Goal: Information Seeking & Learning: Learn about a topic

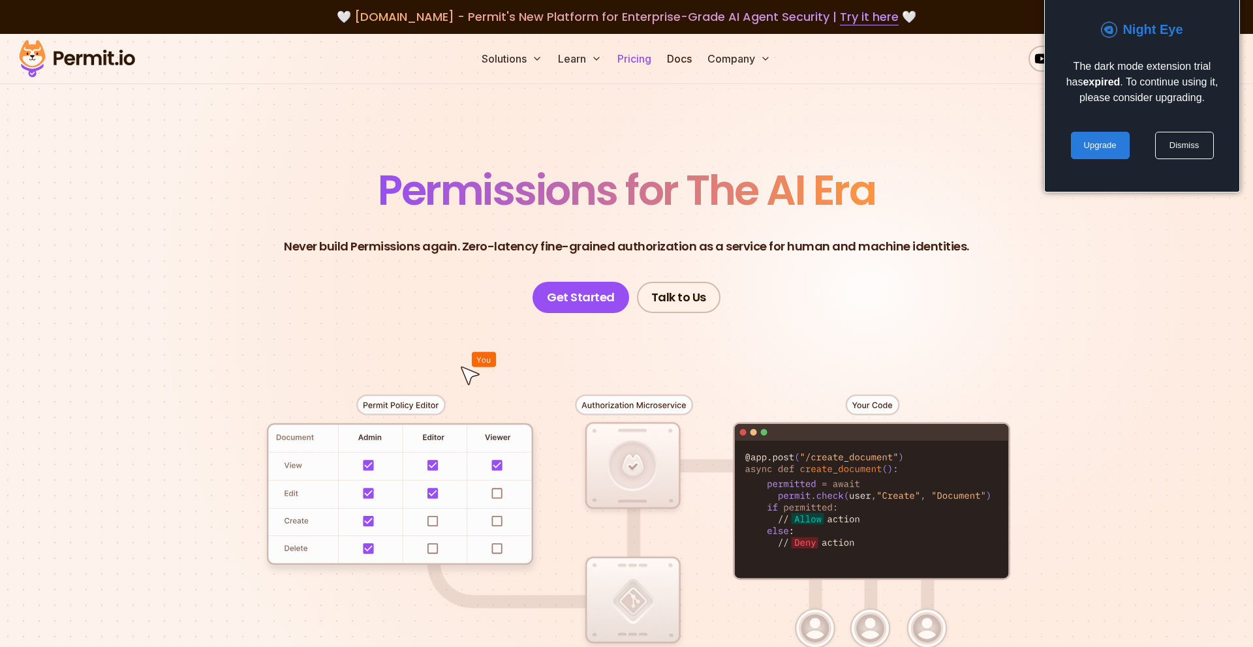
click at [637, 48] on link "Pricing" at bounding box center [634, 59] width 44 height 26
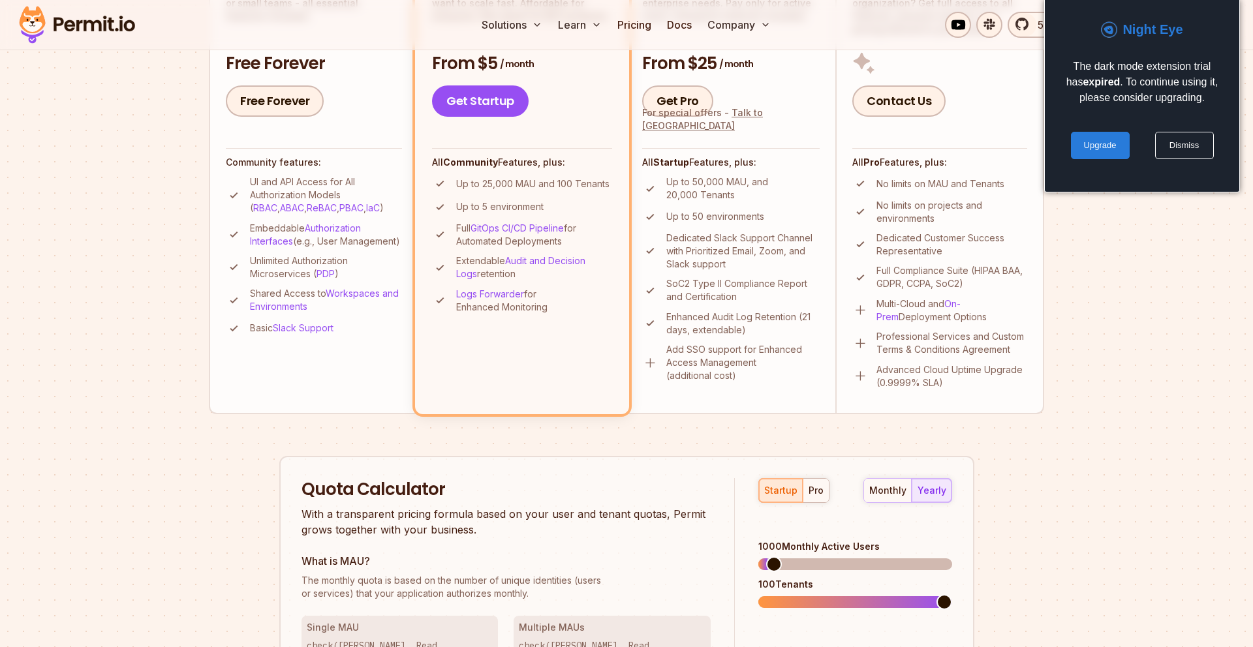
scroll to position [419, 0]
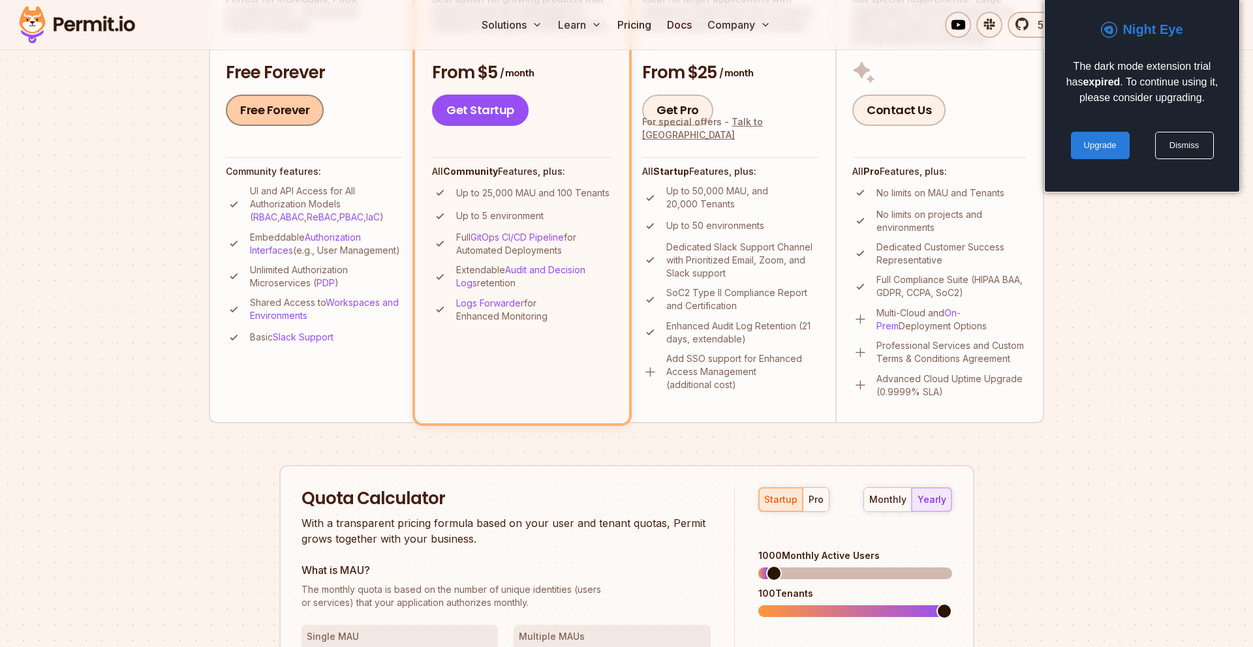
click at [286, 110] on link "Free Forever" at bounding box center [275, 110] width 98 height 31
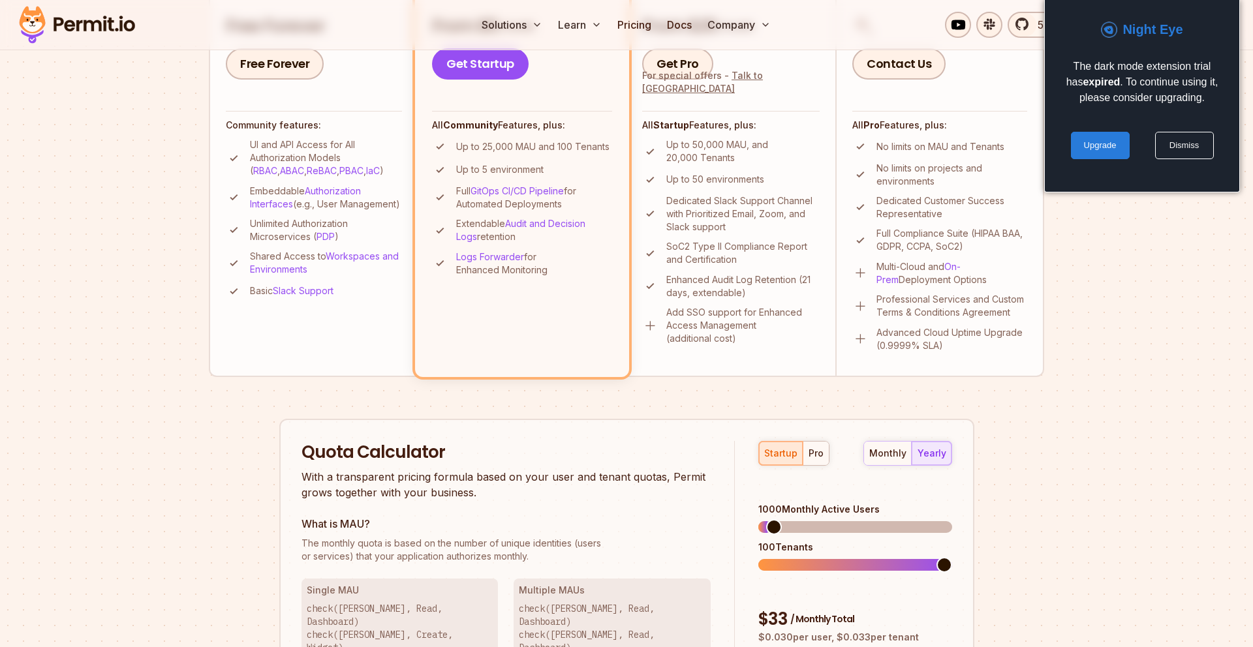
scroll to position [511, 0]
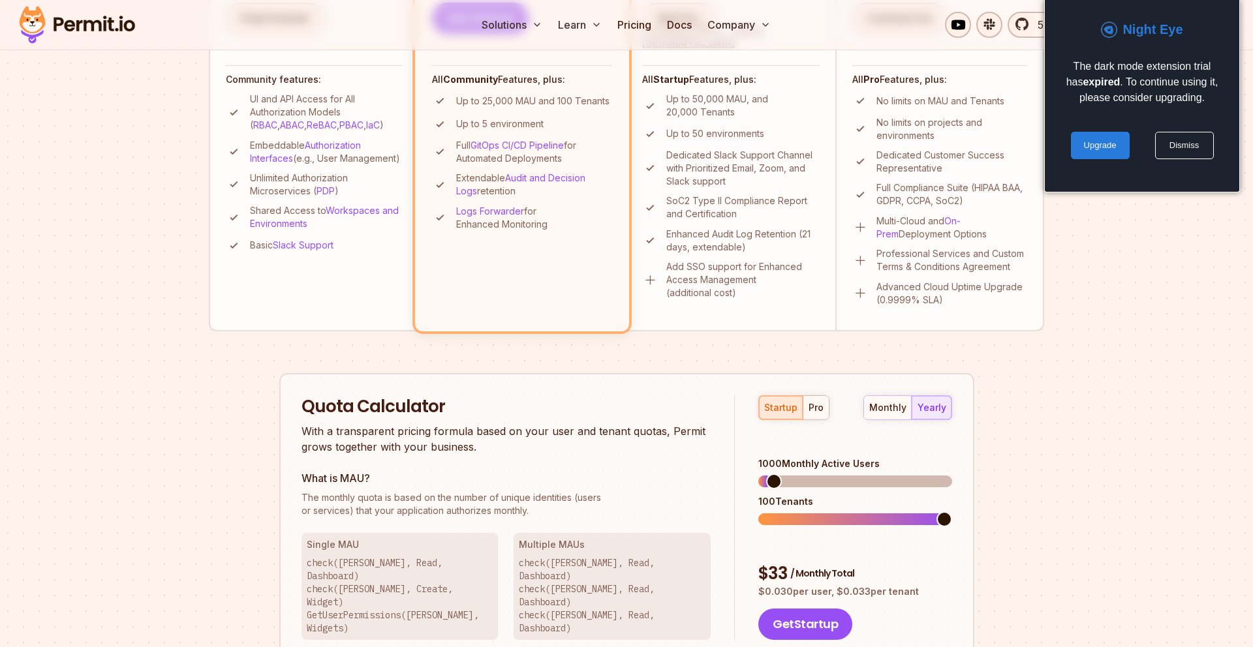
click at [209, 505] on div "Permit Pricing From Free to Predictable Scaling From a startup with 100 users t…" at bounding box center [626, 265] width 835 height 1234
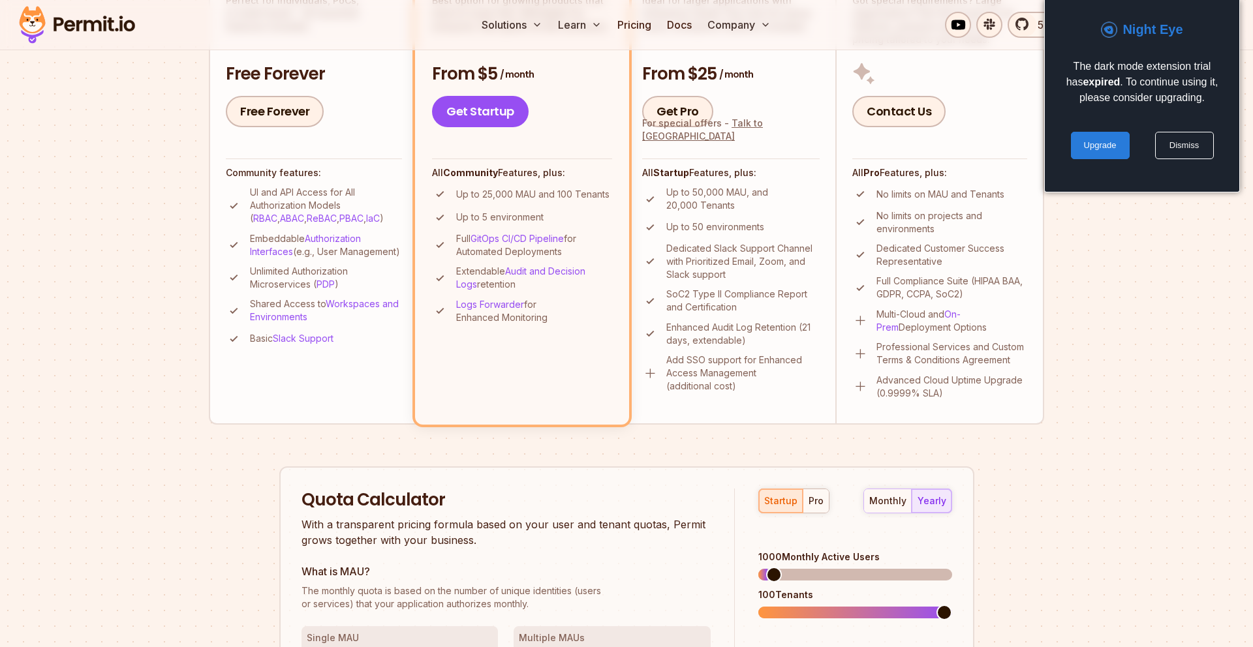
scroll to position [414, 0]
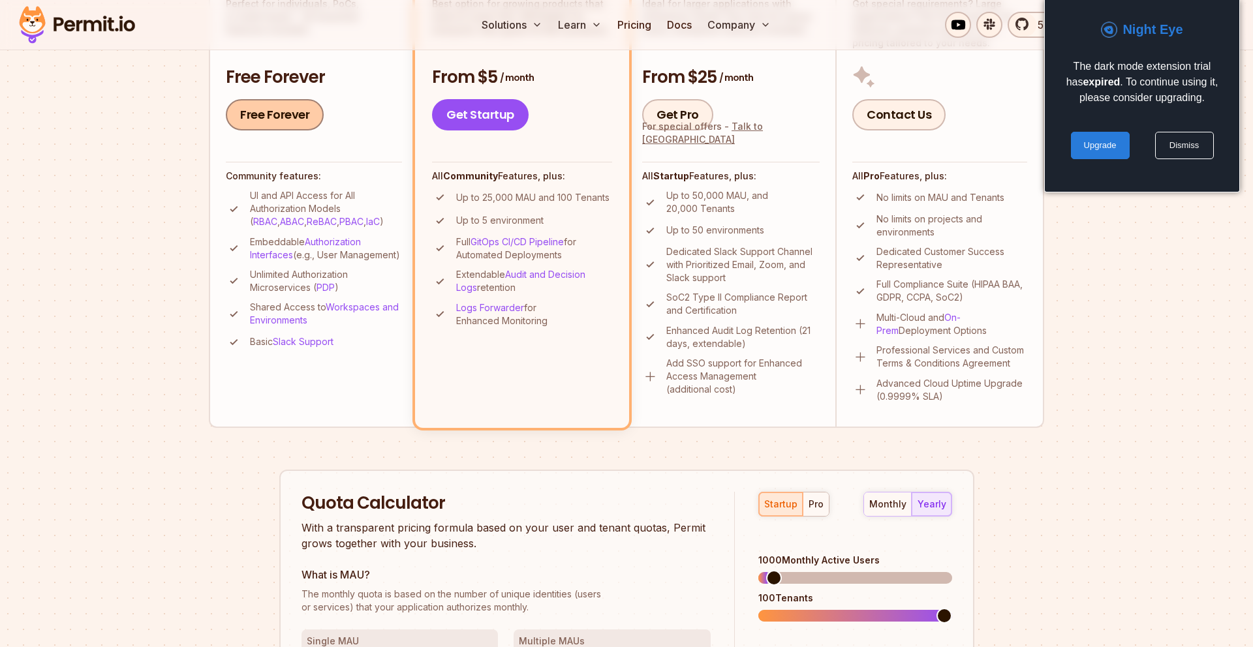
click at [305, 110] on link "Free Forever" at bounding box center [275, 114] width 98 height 31
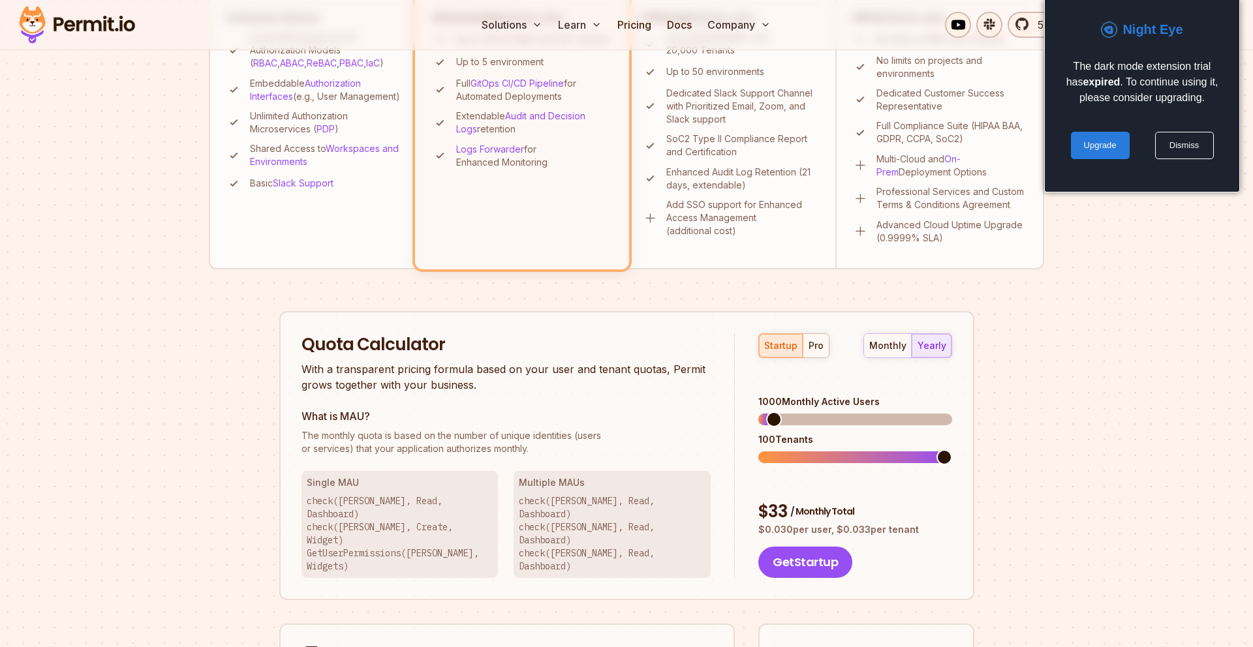
scroll to position [527, 0]
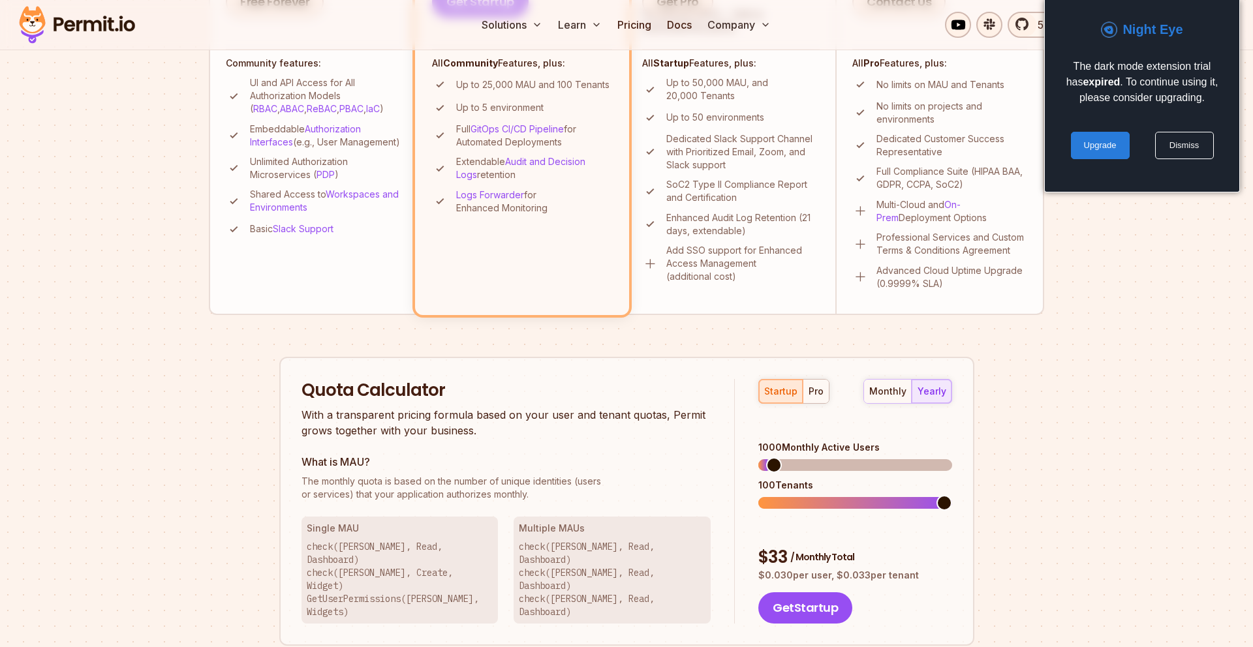
click at [354, 180] on p "Unlimited Authorization Microservices ( PDP )" at bounding box center [326, 168] width 152 height 26
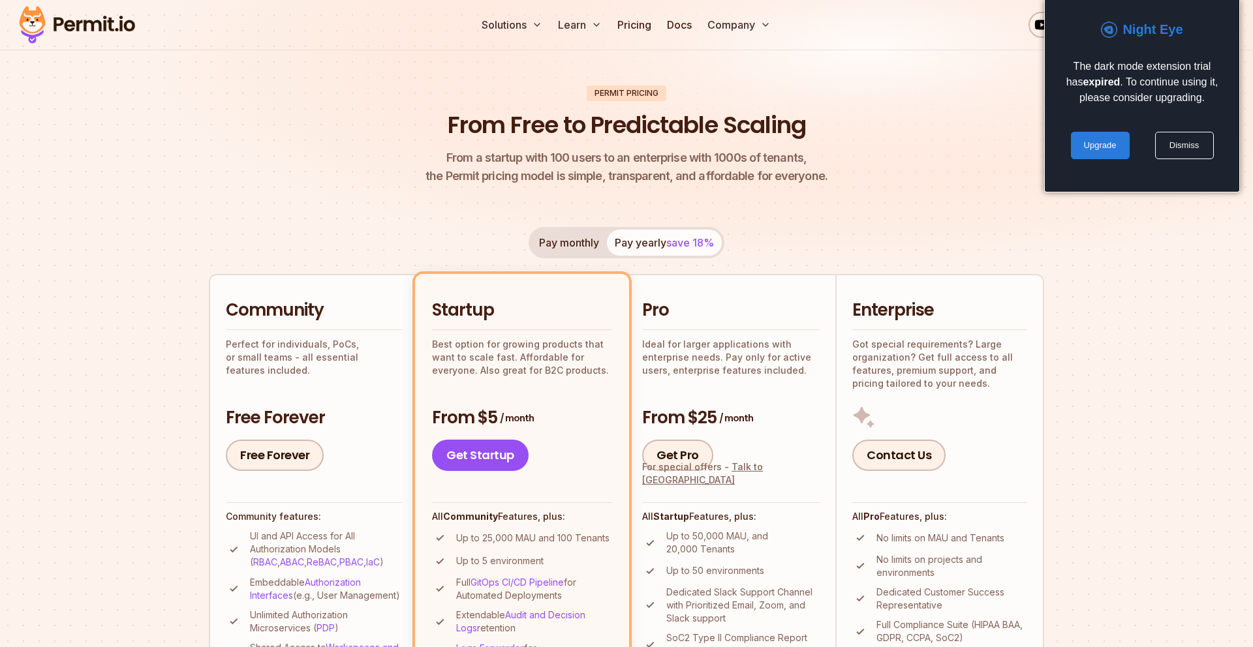
scroll to position [27, 0]
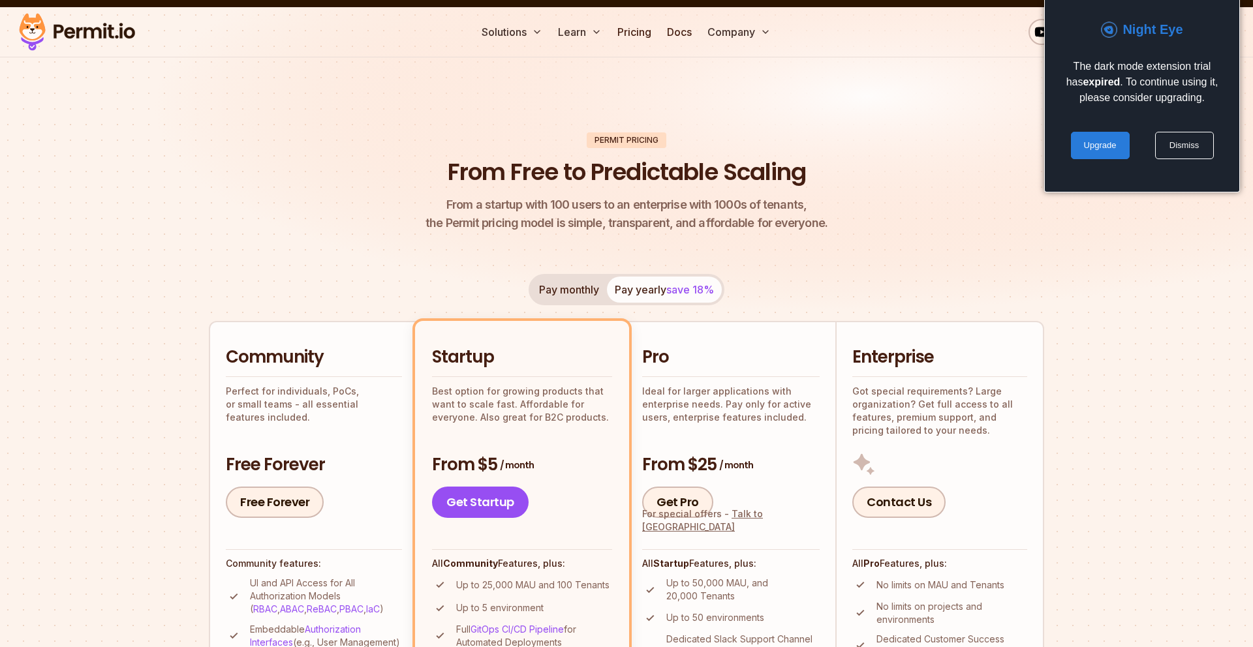
click at [102, 41] on img at bounding box center [77, 32] width 128 height 44
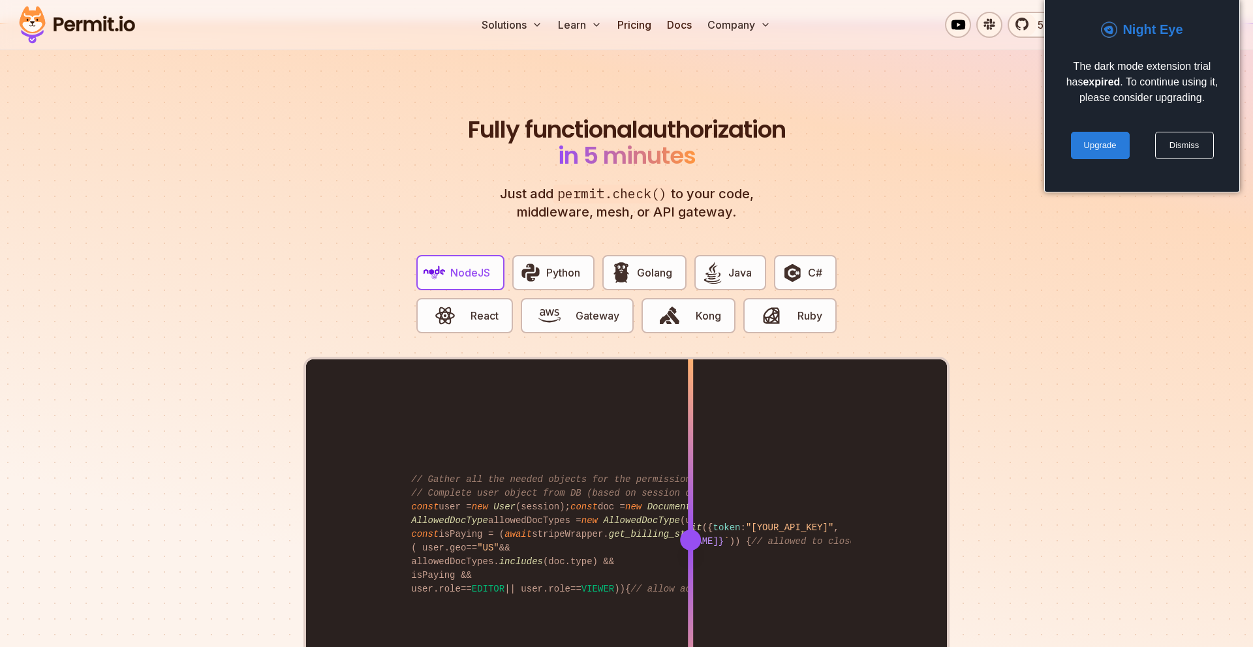
scroll to position [2398, 0]
click at [477, 311] on button "React" at bounding box center [464, 314] width 97 height 35
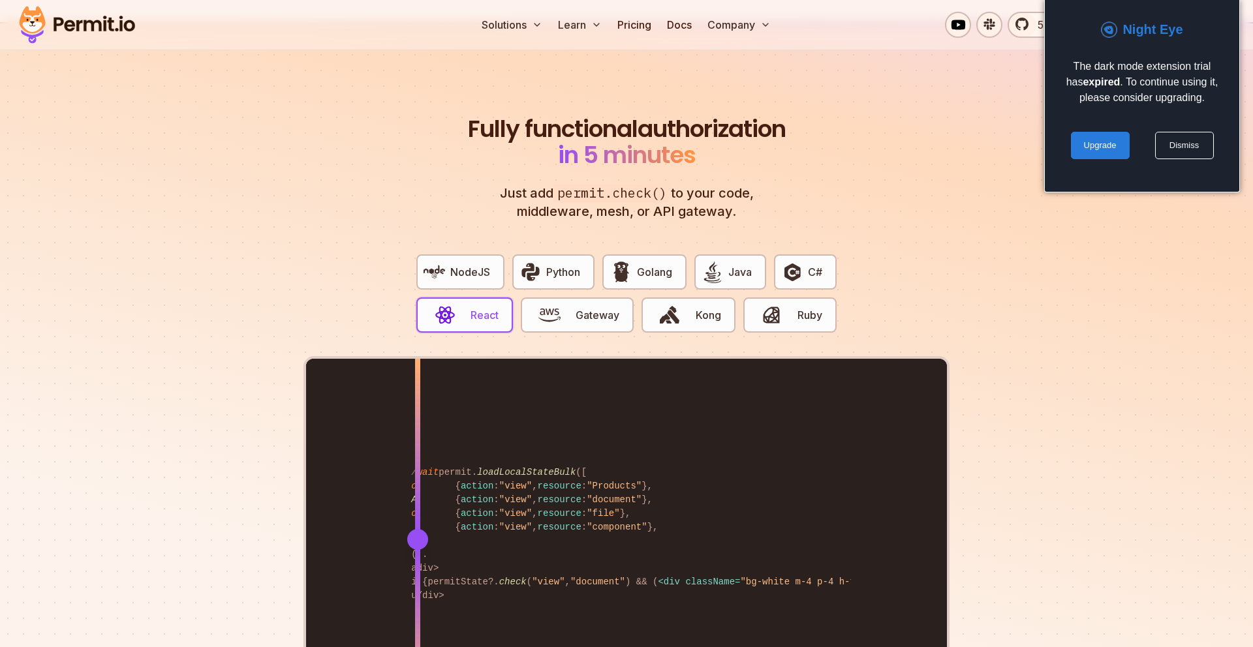
drag, startPoint x: 700, startPoint y: 528, endPoint x: 418, endPoint y: 525, distance: 282.5
click at [418, 525] on div "await permit. loadLocalStateBulk ([ { action : "view" , resource : "Products" }…" at bounding box center [626, 539] width 641 height 360
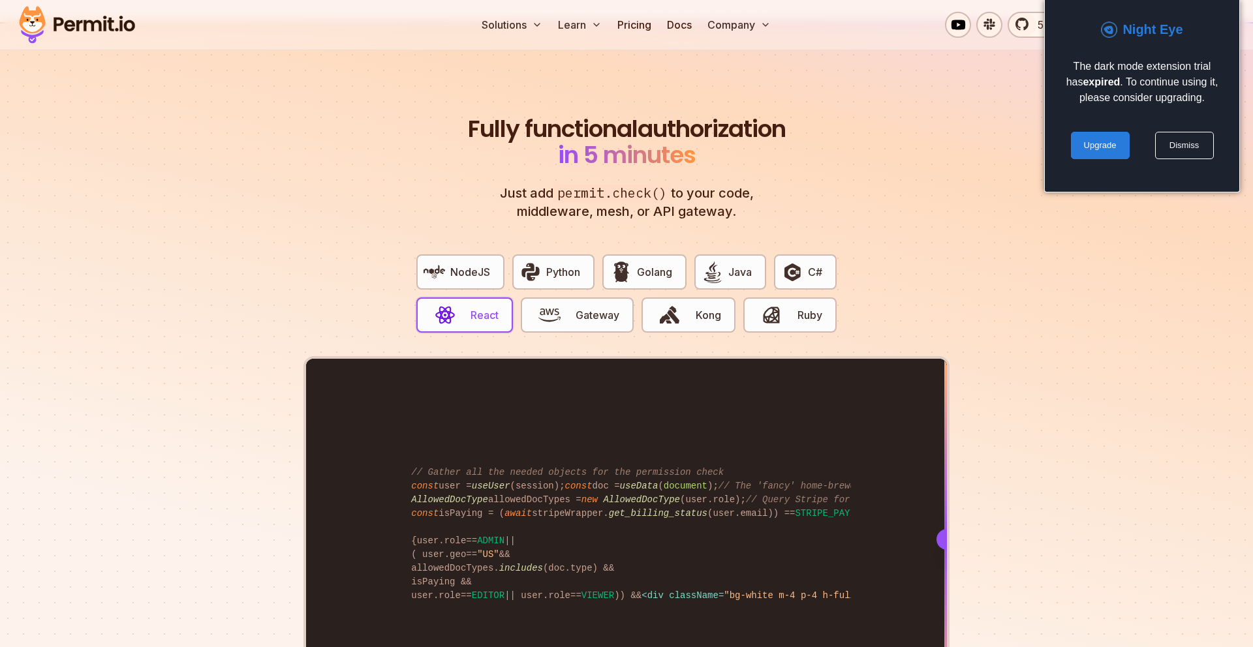
drag, startPoint x: 421, startPoint y: 528, endPoint x: 953, endPoint y: 484, distance: 534.1
click at [953, 484] on section "Fully functional authorization in 5 minutes Just add permit.check() to your cod…" at bounding box center [626, 429] width 1253 height 815
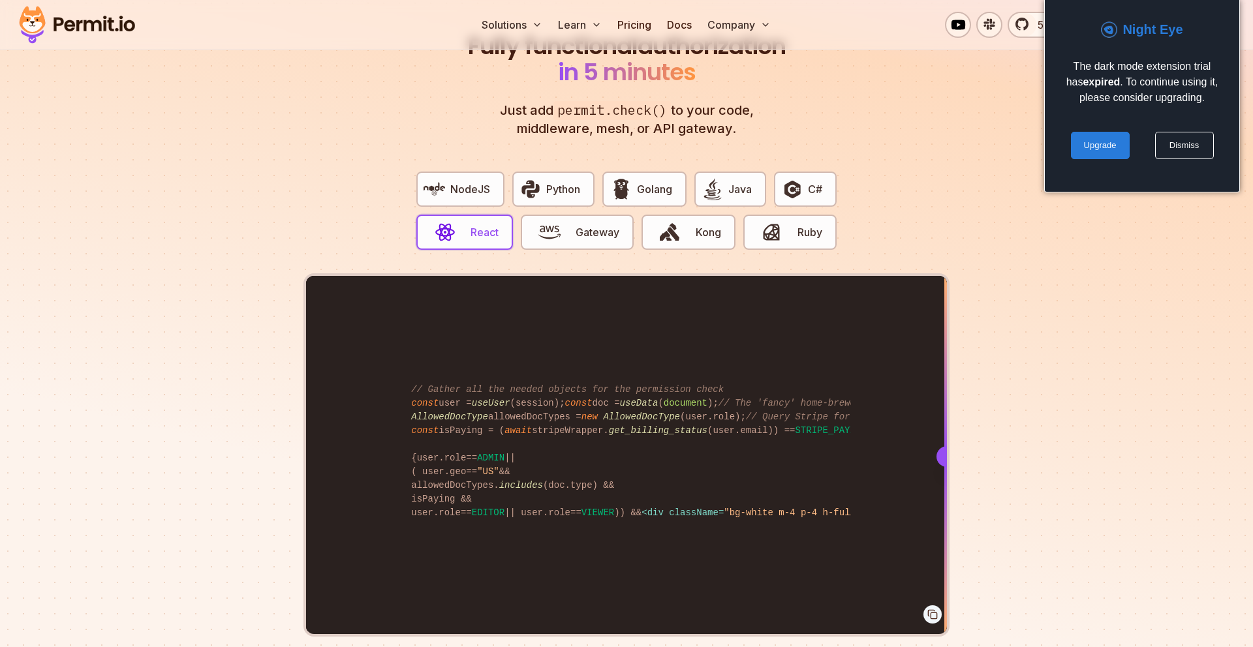
scroll to position [2485, 0]
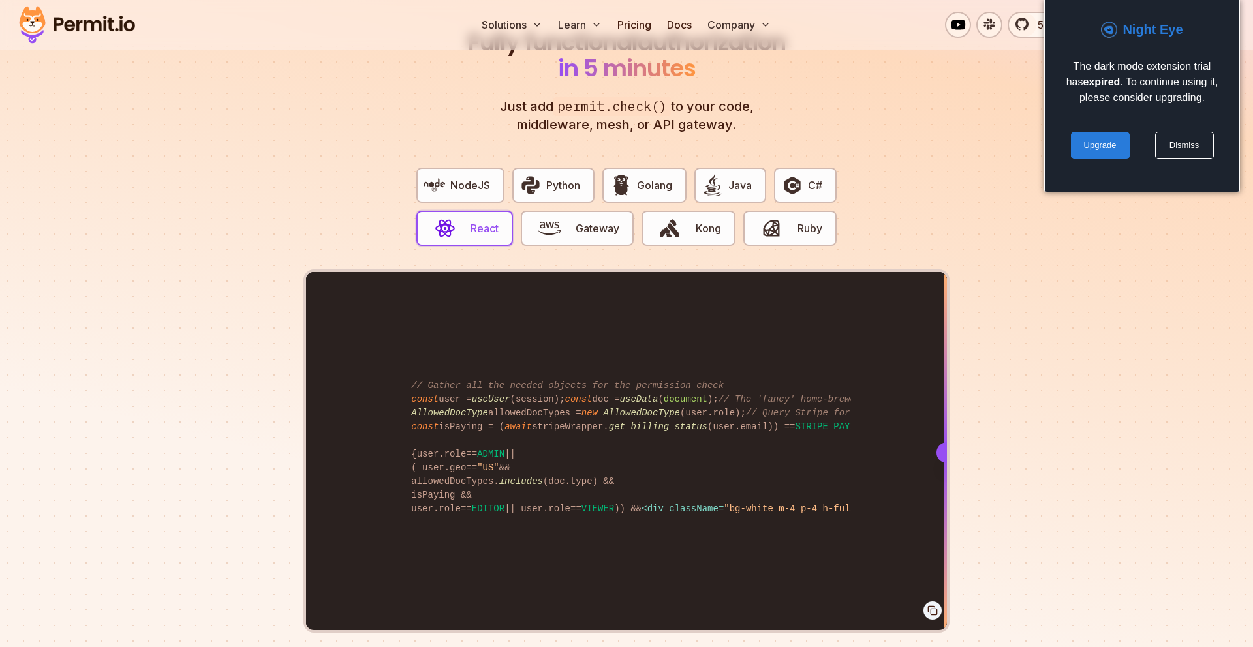
drag, startPoint x: 939, startPoint y: 440, endPoint x: 1095, endPoint y: 332, distance: 189.5
click at [1095, 332] on section "Fully functional authorization in 5 minutes Just add permit.check() to your cod…" at bounding box center [626, 342] width 1253 height 815
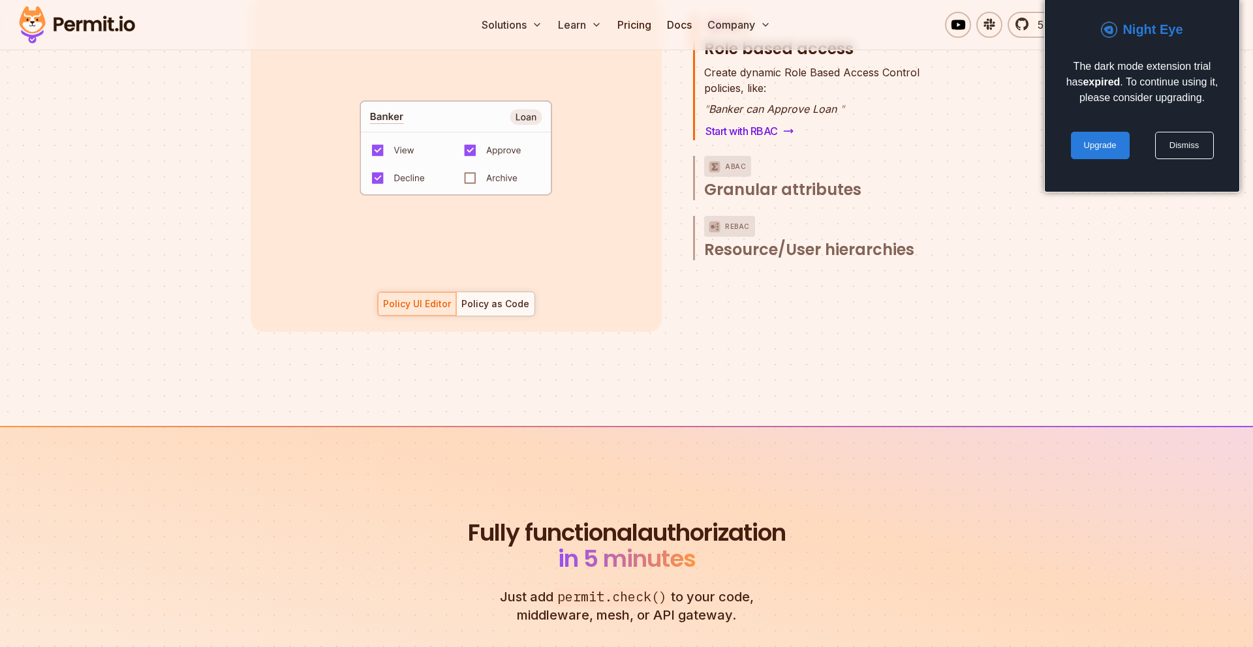
scroll to position [1653, 0]
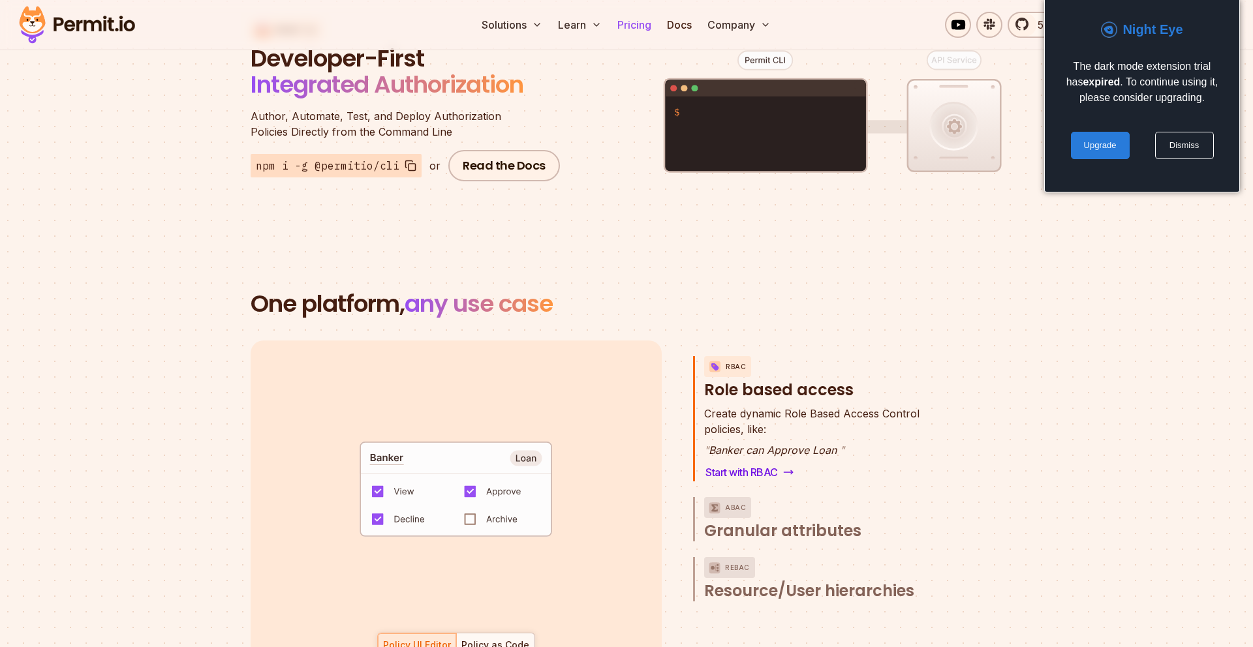
click at [615, 23] on link "Pricing" at bounding box center [634, 25] width 44 height 26
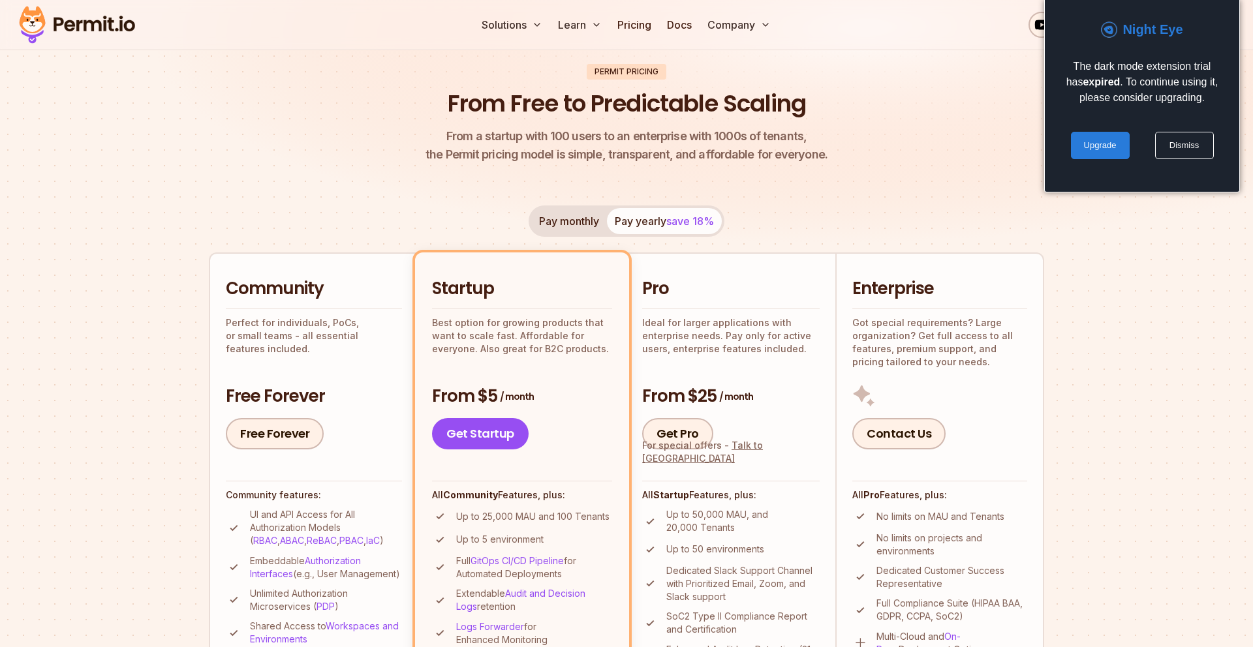
scroll to position [96, 0]
click at [567, 217] on button "Pay monthly" at bounding box center [569, 220] width 76 height 26
click at [646, 220] on button "Pay yearly save 18%" at bounding box center [664, 220] width 115 height 26
click at [556, 218] on button "Pay monthly" at bounding box center [569, 220] width 76 height 26
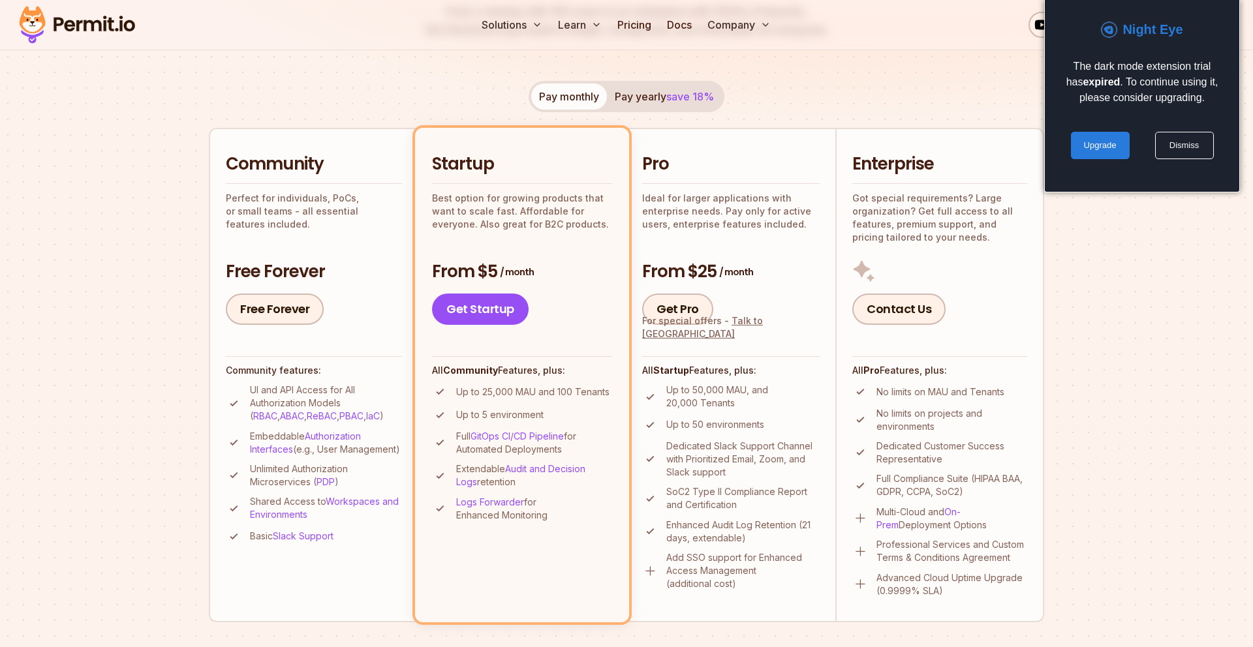
scroll to position [221, 0]
